Goal: Navigation & Orientation: Find specific page/section

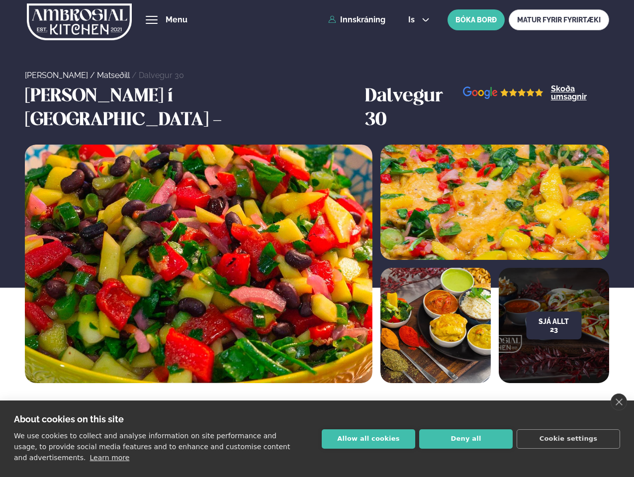
click at [618, 402] on link "close" at bounding box center [618, 402] width 16 height 17
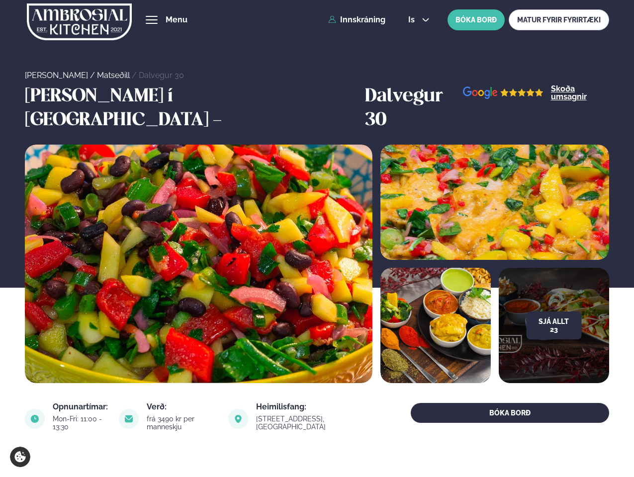
click at [152, 20] on span "hamburger" at bounding box center [151, 19] width 9 height 9
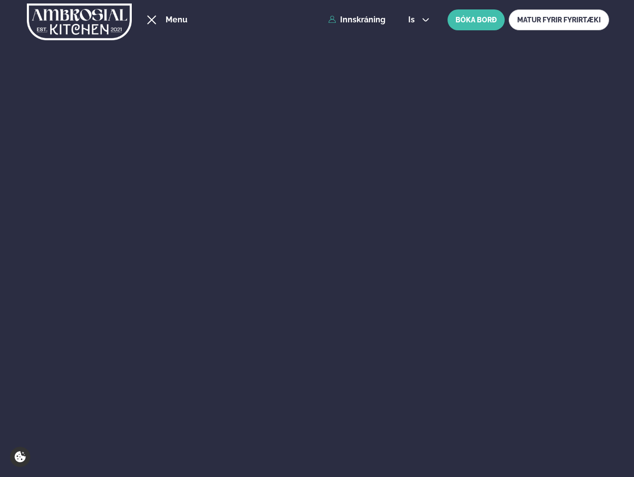
click at [418, 20] on span "is" at bounding box center [412, 20] width 9 height 8
